Goal: Task Accomplishment & Management: Manage account settings

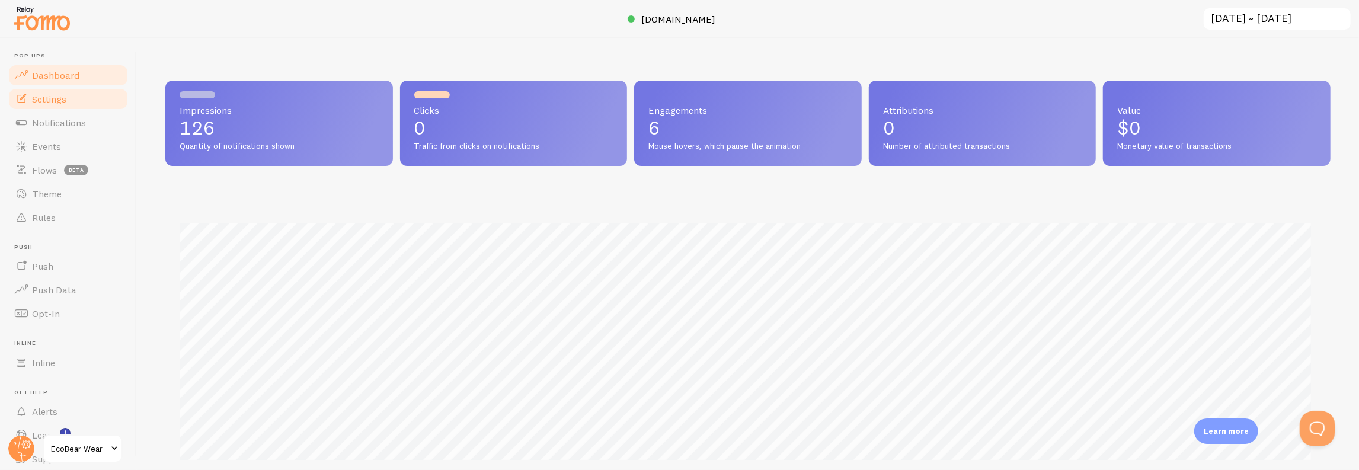
click at [75, 102] on link "Settings" at bounding box center [68, 99] width 122 height 24
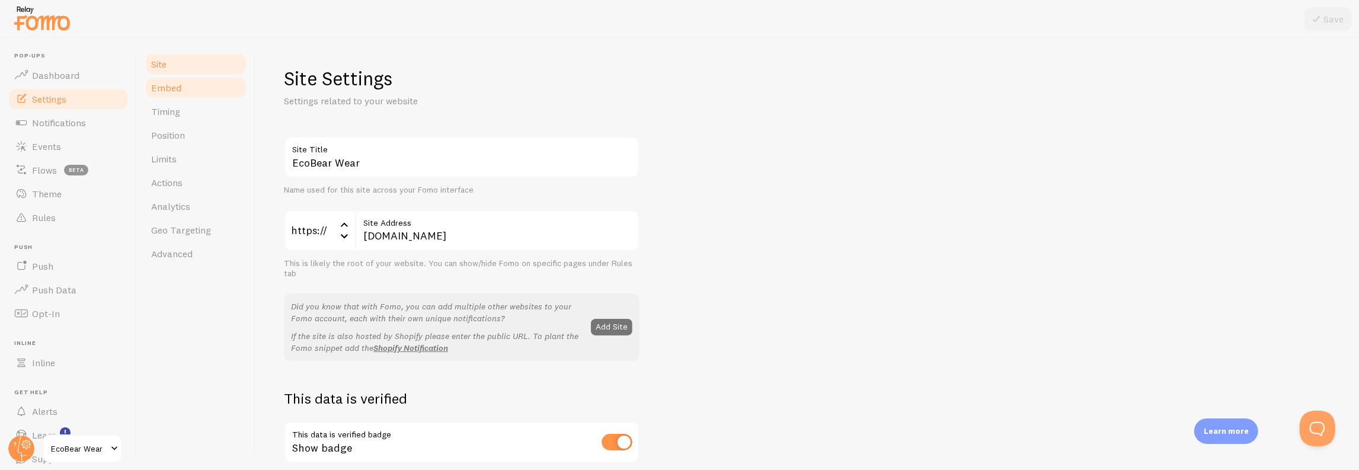
click at [187, 92] on link "Embed" at bounding box center [196, 88] width 104 height 24
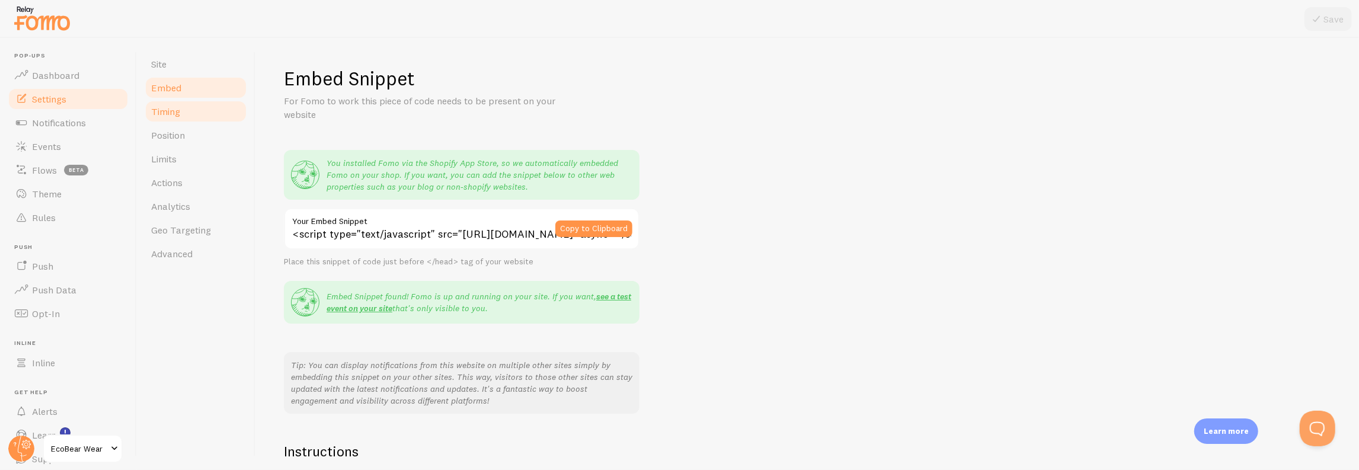
click at [191, 116] on link "Timing" at bounding box center [196, 112] width 104 height 24
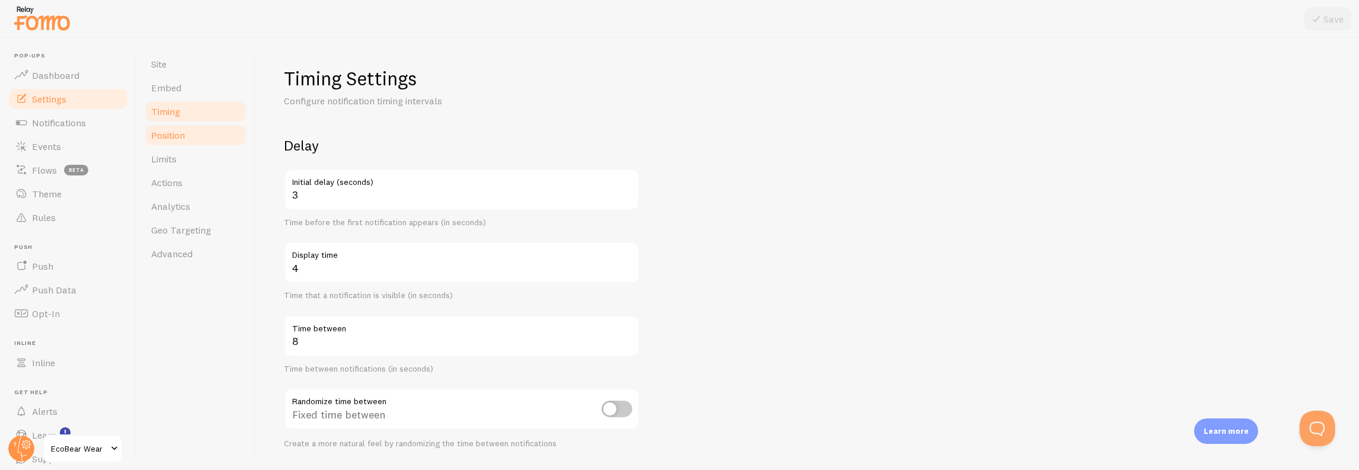
click at [188, 132] on link "Position" at bounding box center [196, 135] width 104 height 24
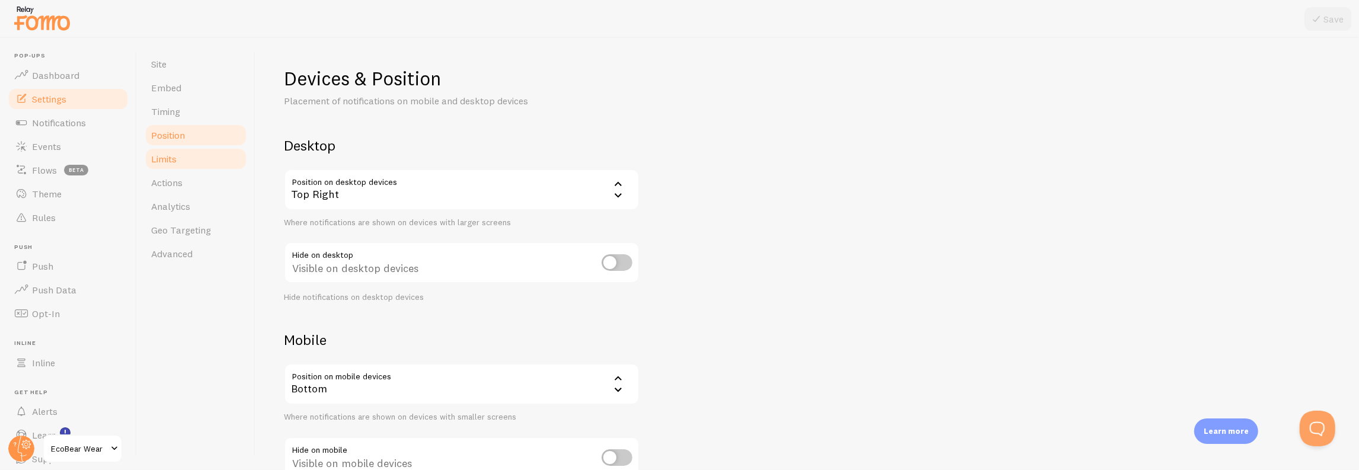
click at [187, 154] on link "Limits" at bounding box center [196, 159] width 104 height 24
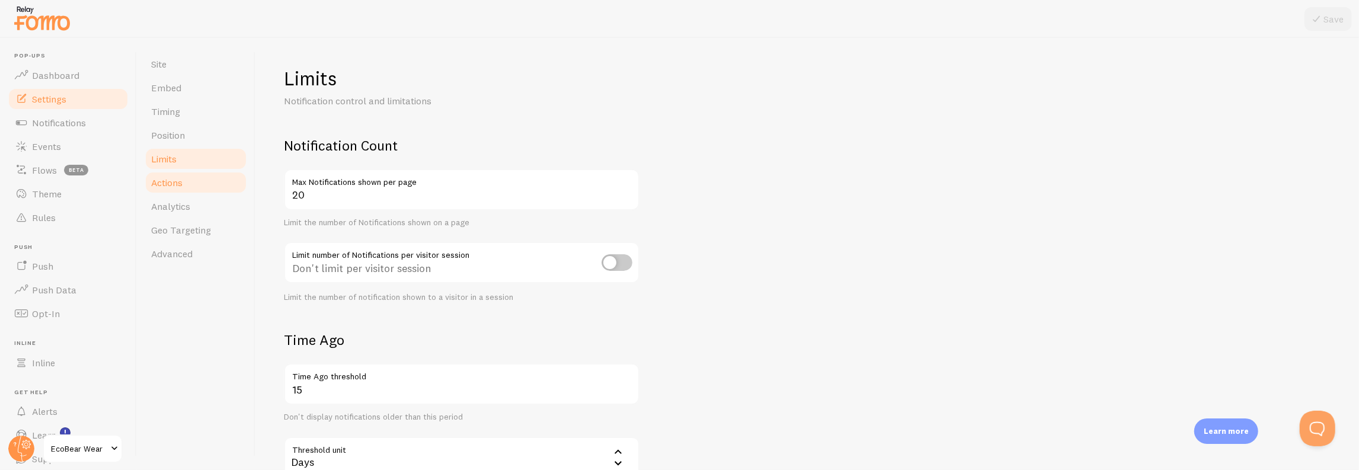
click at [186, 181] on link "Actions" at bounding box center [196, 183] width 104 height 24
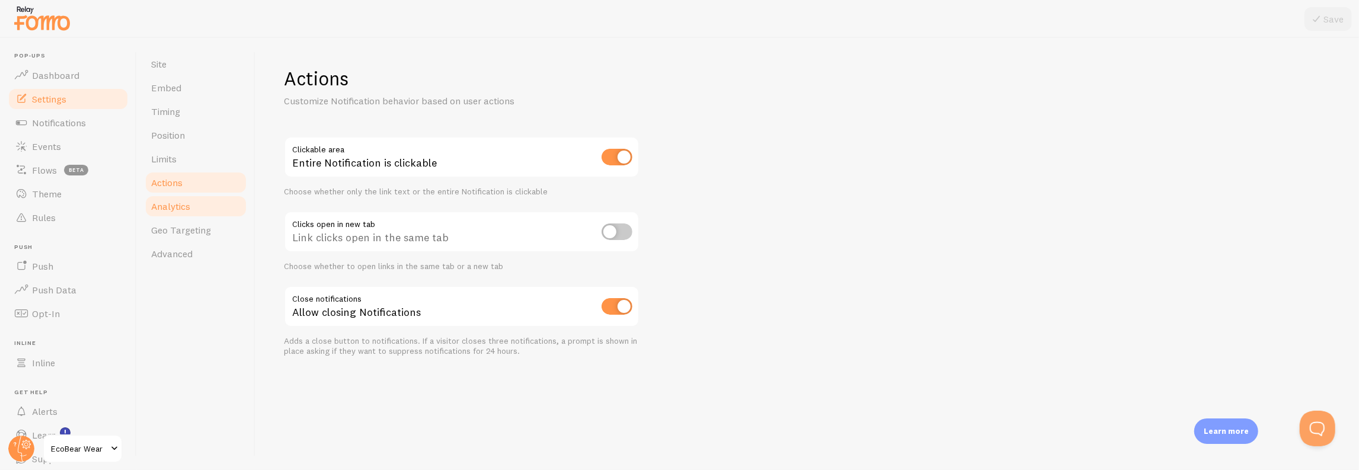
click at [191, 207] on link "Analytics" at bounding box center [196, 206] width 104 height 24
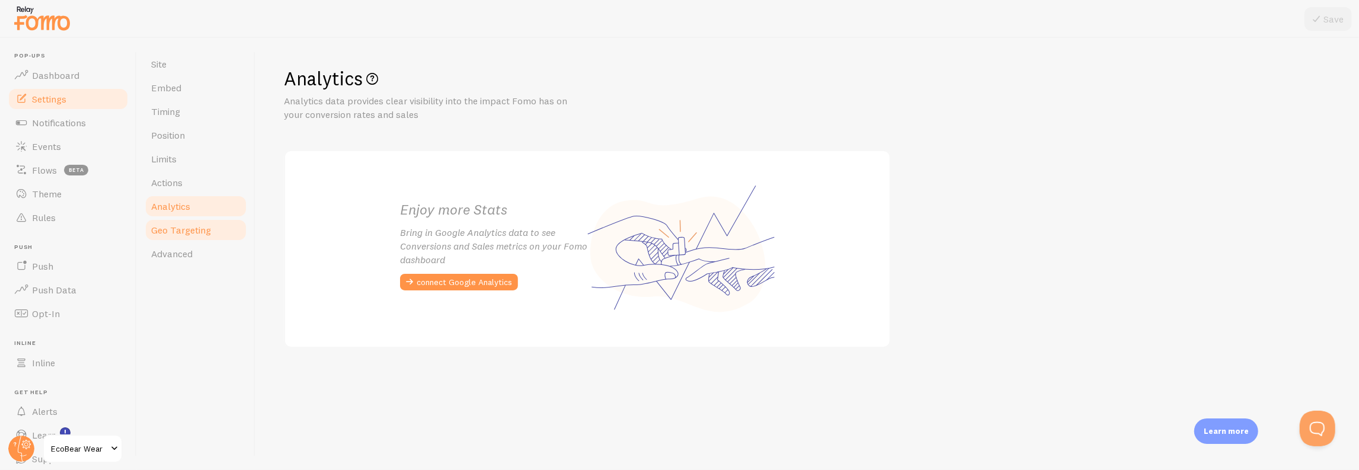
click at [194, 232] on span "Geo Targeting" at bounding box center [181, 230] width 60 height 12
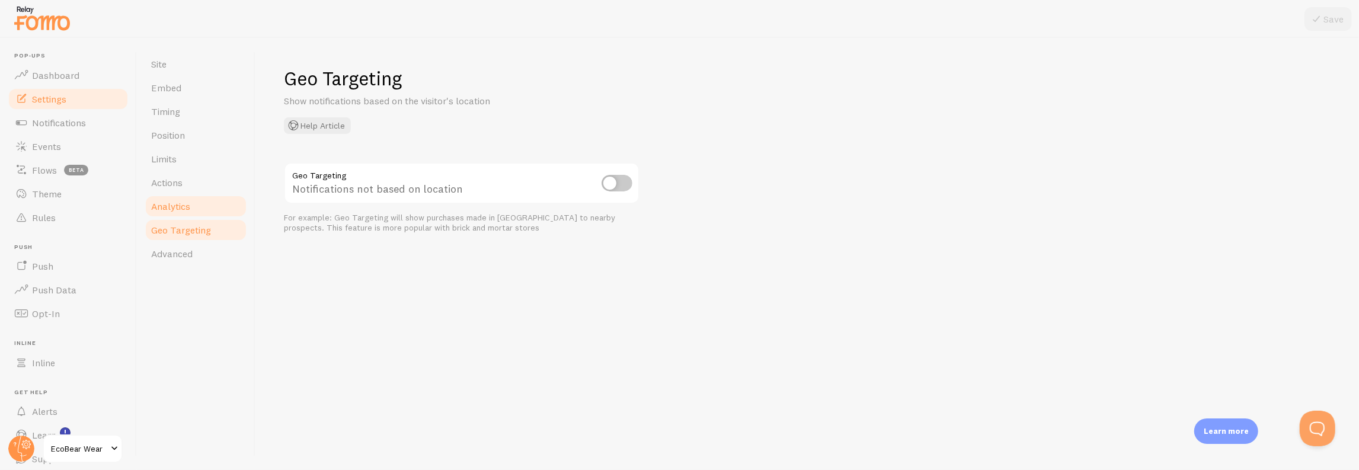
click at [205, 206] on link "Analytics" at bounding box center [196, 206] width 104 height 24
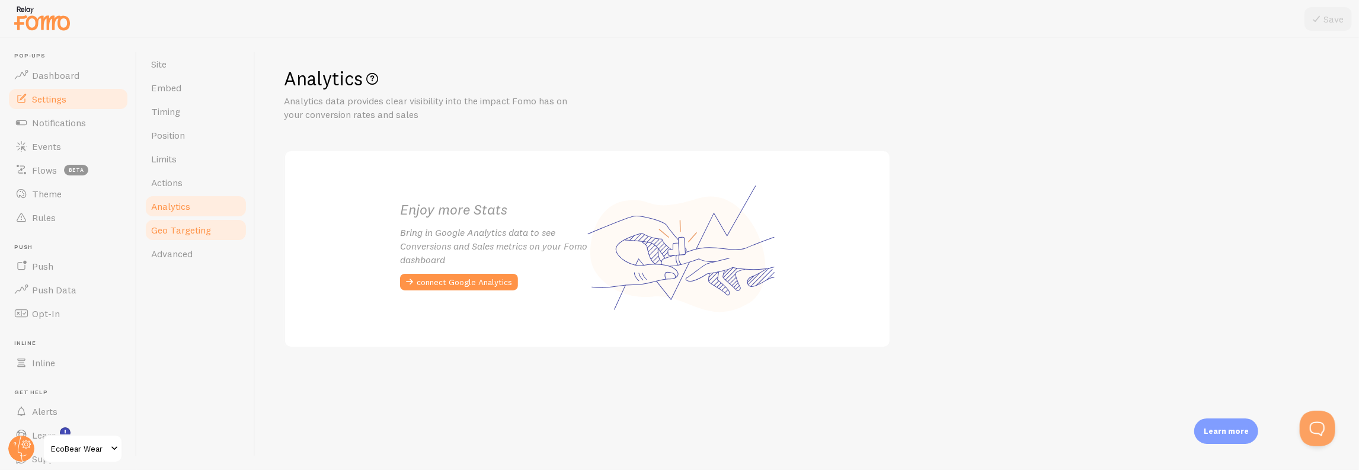
click at [207, 226] on span "Geo Targeting" at bounding box center [181, 230] width 60 height 12
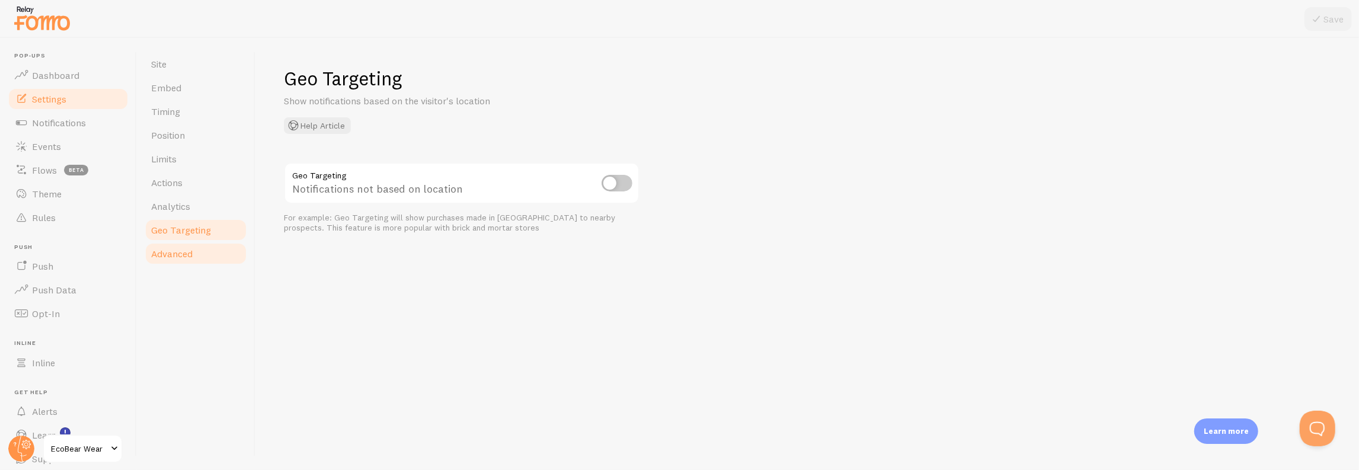
click at [193, 248] on link "Advanced" at bounding box center [196, 254] width 104 height 24
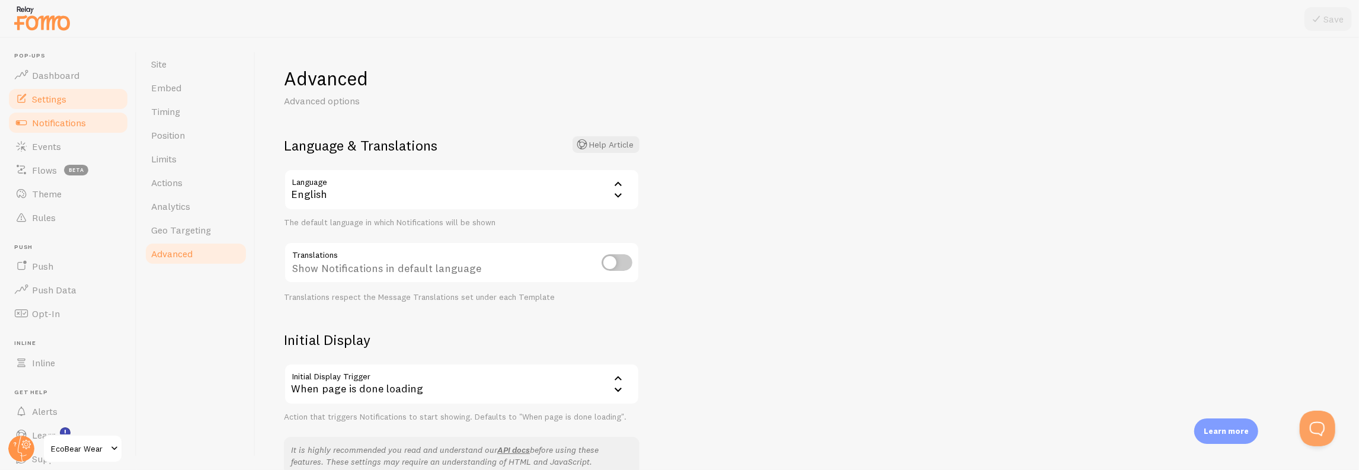
click at [63, 126] on span "Notifications" at bounding box center [59, 123] width 54 height 12
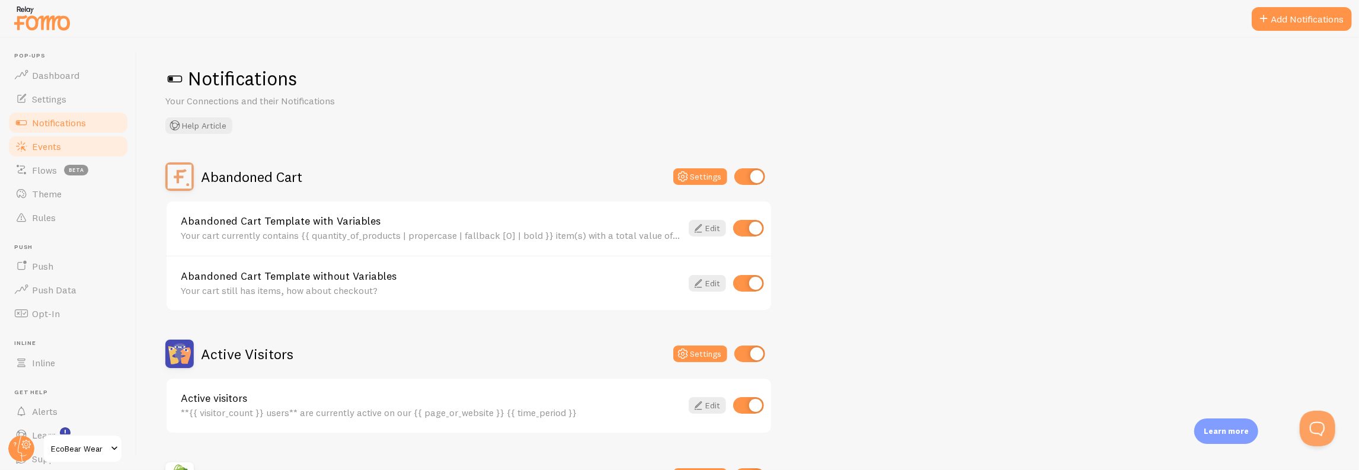
click at [86, 144] on link "Events" at bounding box center [68, 147] width 122 height 24
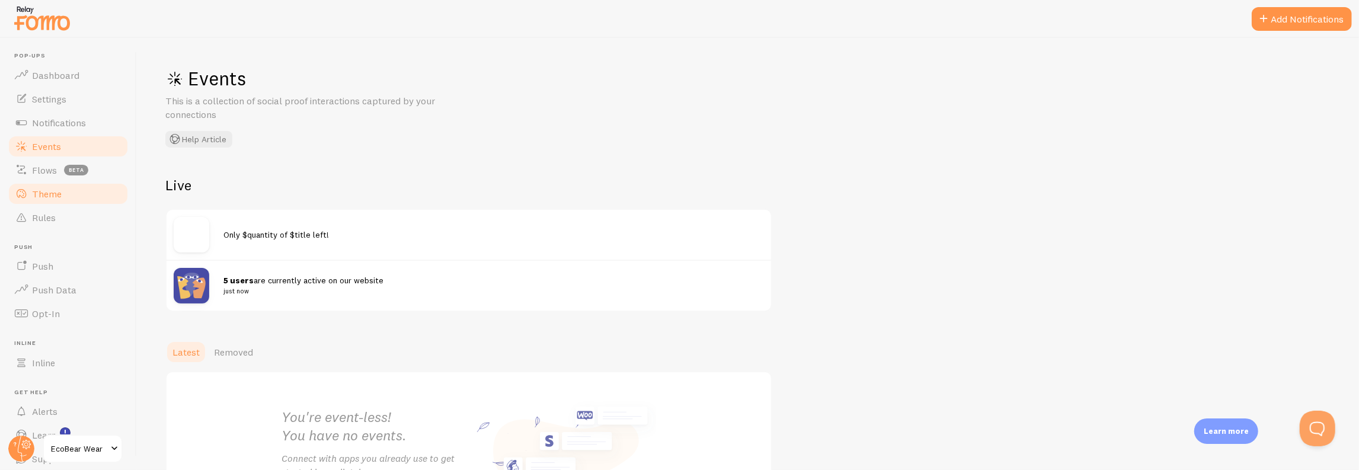
click at [49, 193] on span "Theme" at bounding box center [47, 194] width 30 height 12
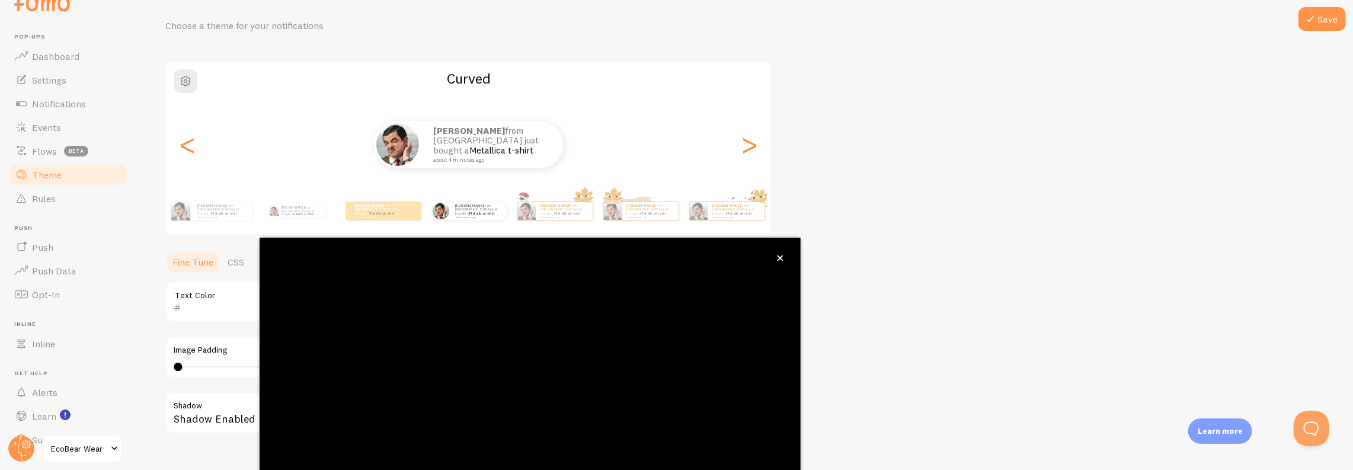
scroll to position [83, 0]
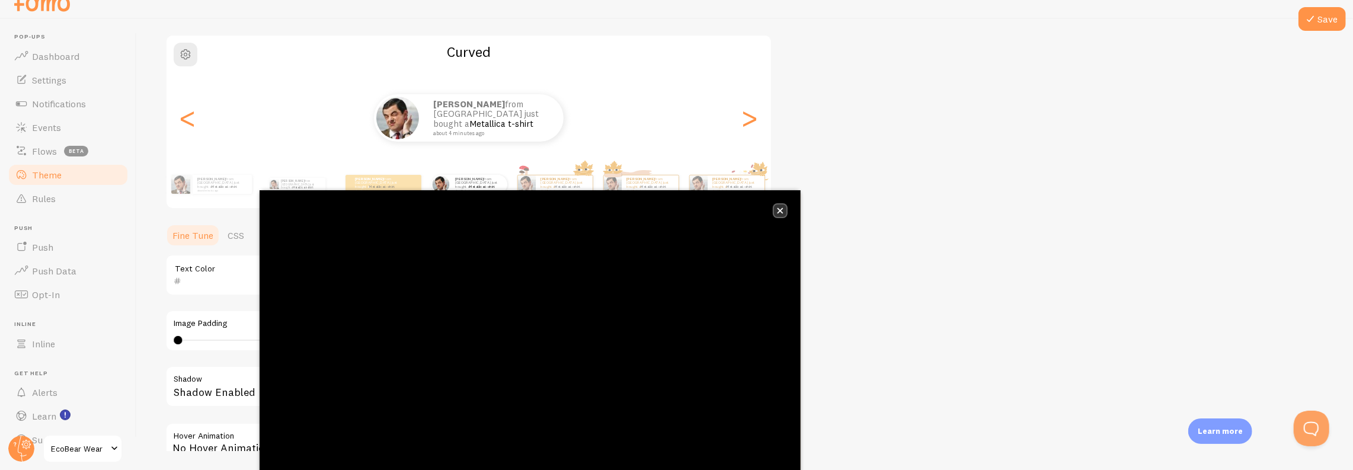
click at [784, 210] on button "close," at bounding box center [780, 211] width 12 height 12
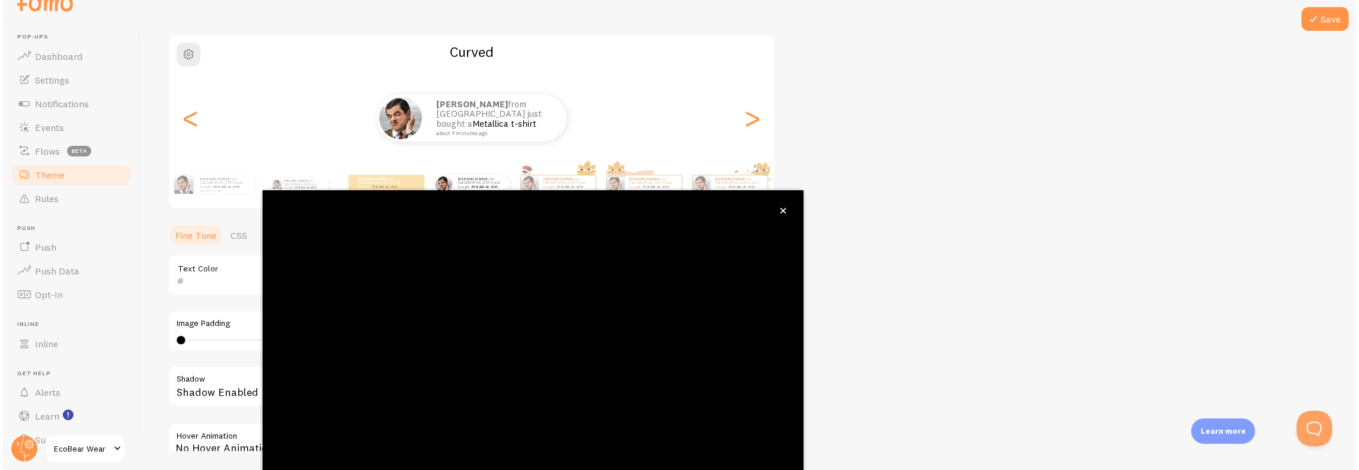
scroll to position [0, 0]
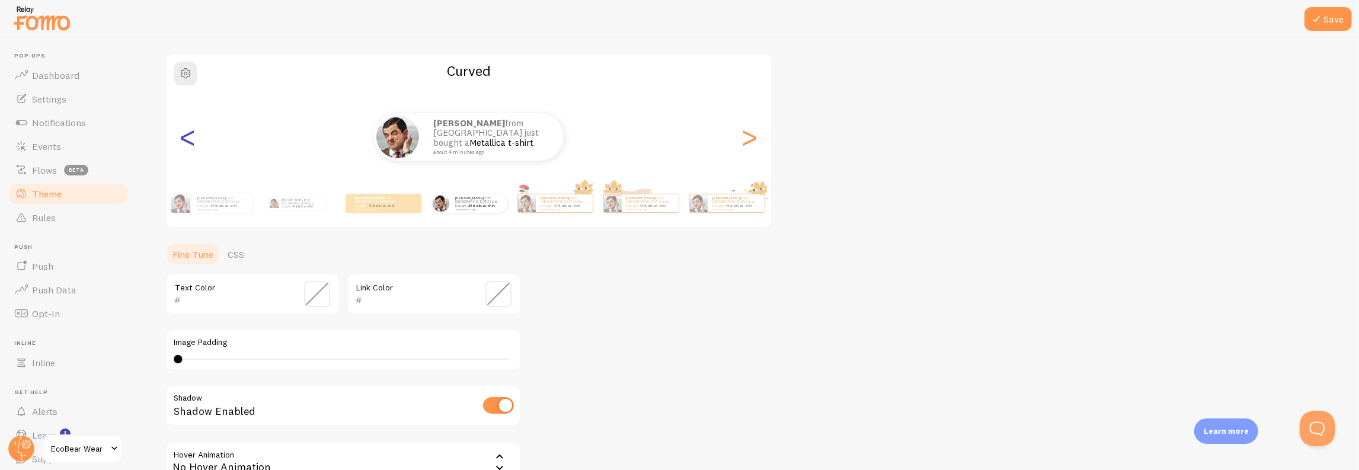
click at [183, 140] on div "<" at bounding box center [188, 136] width 14 height 85
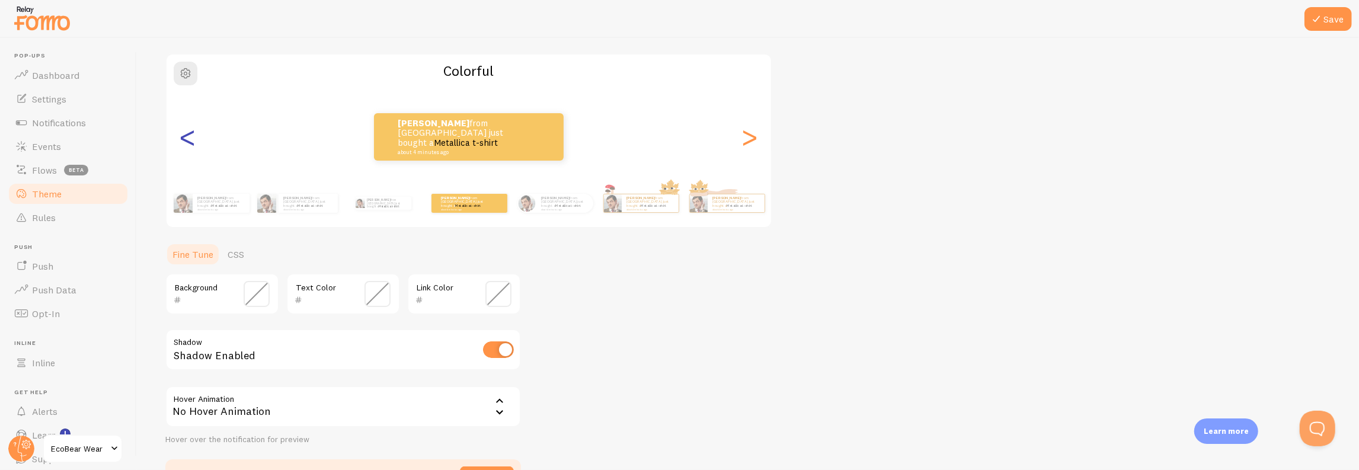
click at [183, 140] on div "<" at bounding box center [188, 136] width 14 height 85
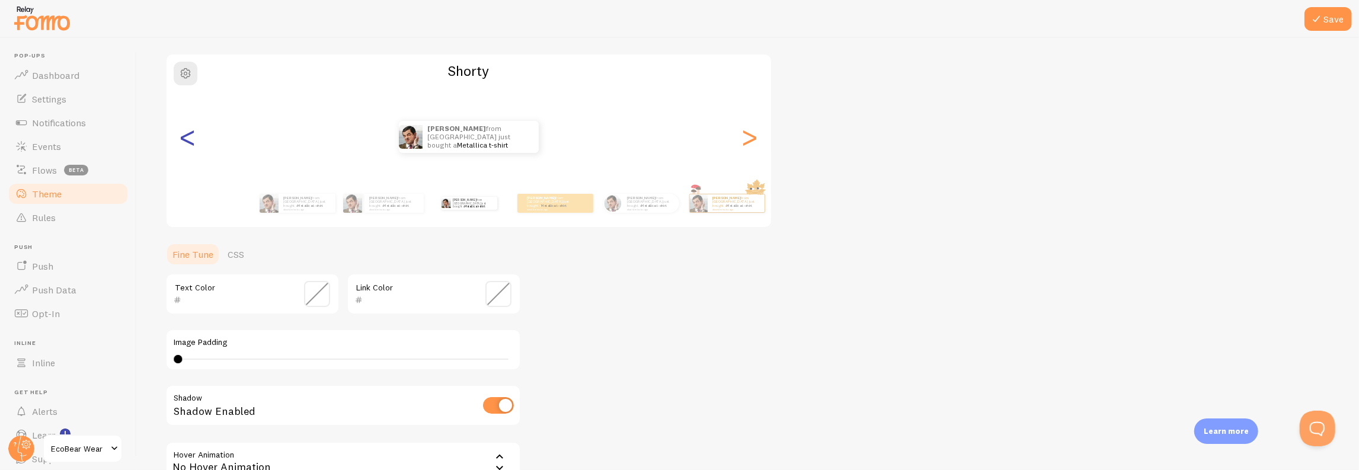
click at [183, 140] on div "<" at bounding box center [188, 136] width 14 height 85
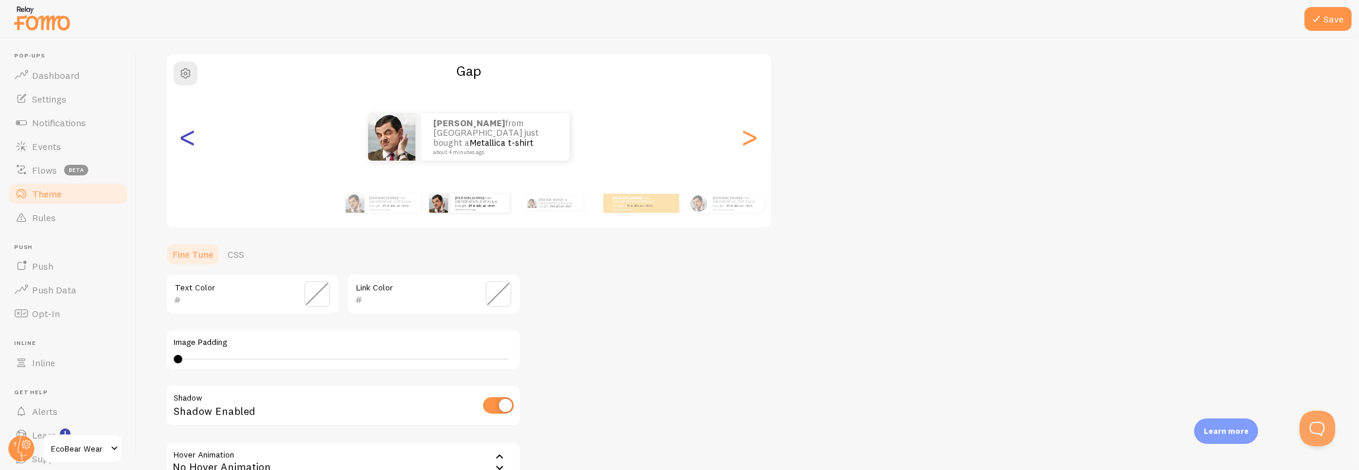
click at [183, 140] on div "<" at bounding box center [188, 136] width 14 height 85
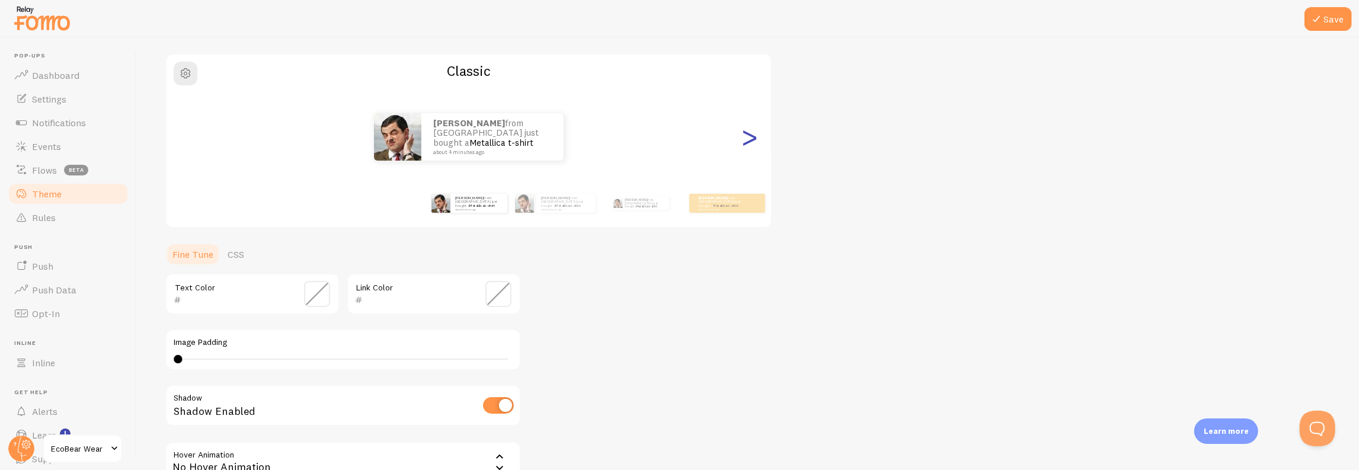
click at [753, 136] on div ">" at bounding box center [750, 136] width 14 height 85
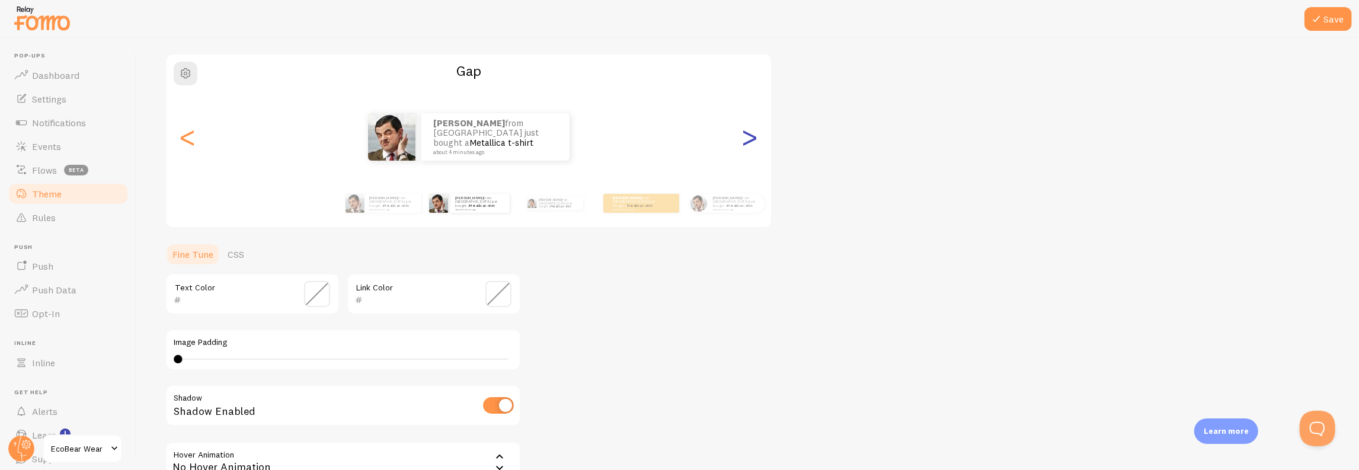
click at [753, 136] on div ">" at bounding box center [750, 136] width 14 height 85
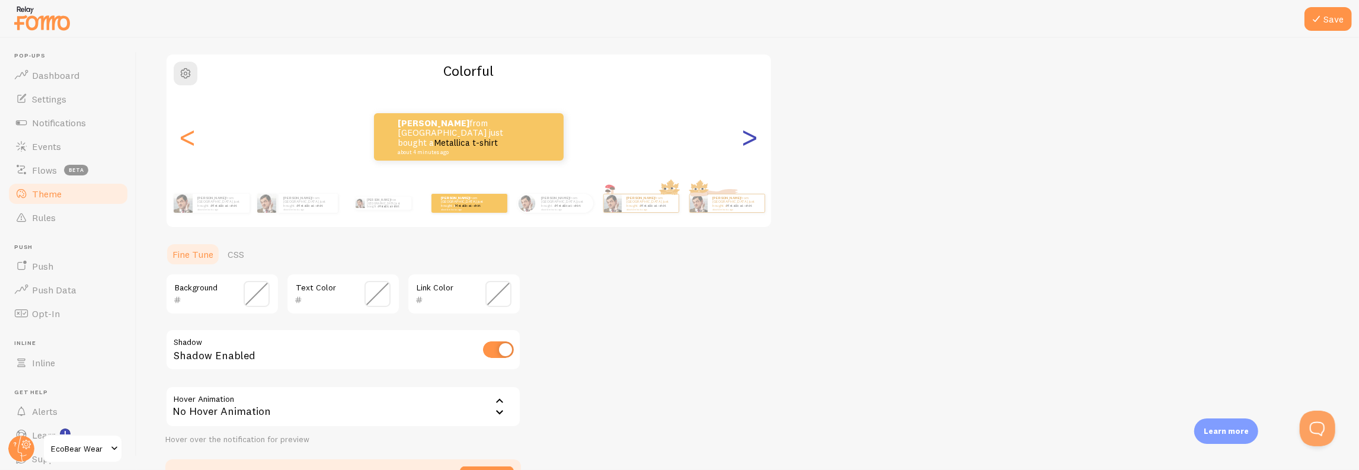
click at [753, 136] on div ">" at bounding box center [750, 136] width 14 height 85
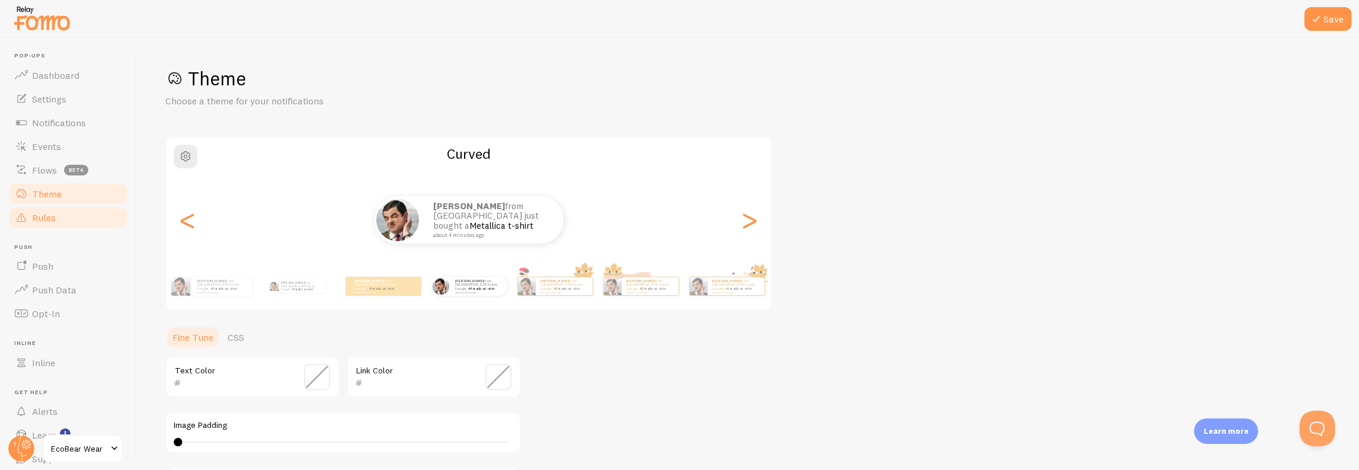
click at [69, 218] on link "Rules" at bounding box center [68, 218] width 122 height 24
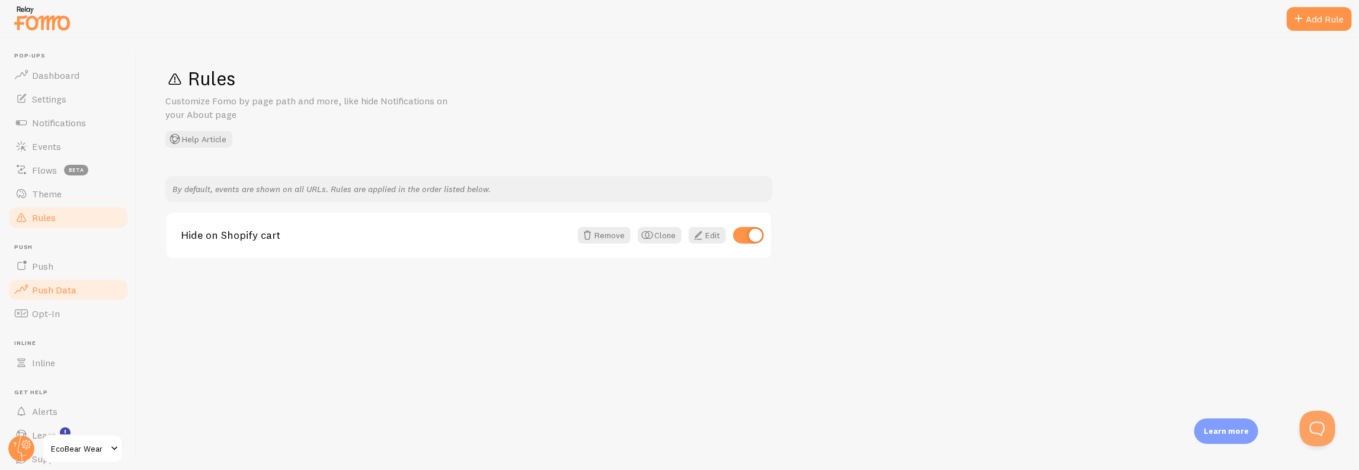
click at [63, 281] on link "Push Data" at bounding box center [68, 290] width 122 height 24
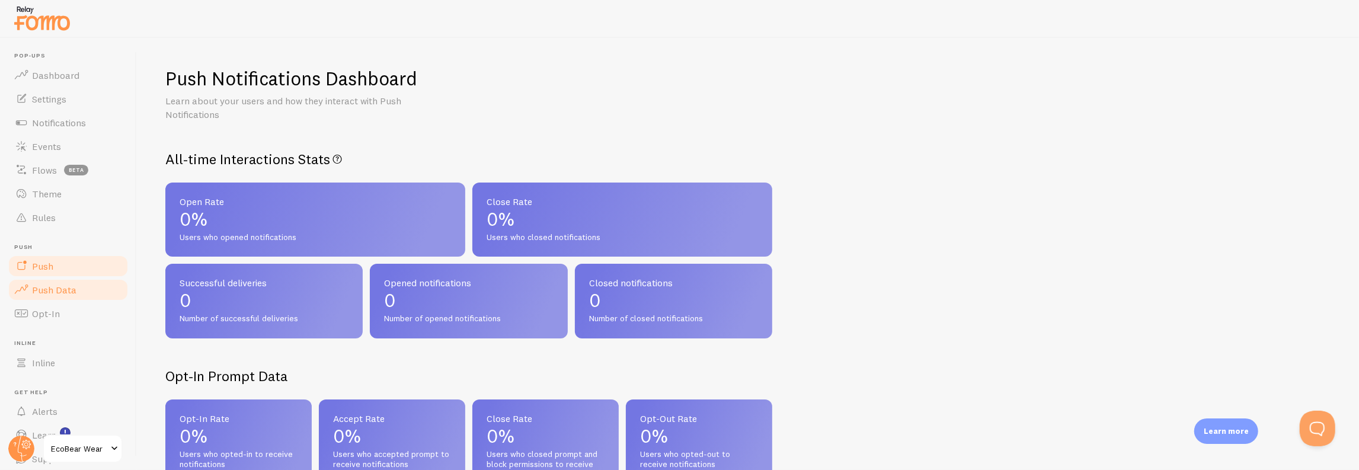
click at [68, 272] on link "Push" at bounding box center [68, 266] width 122 height 24
